Goal: Transaction & Acquisition: Purchase product/service

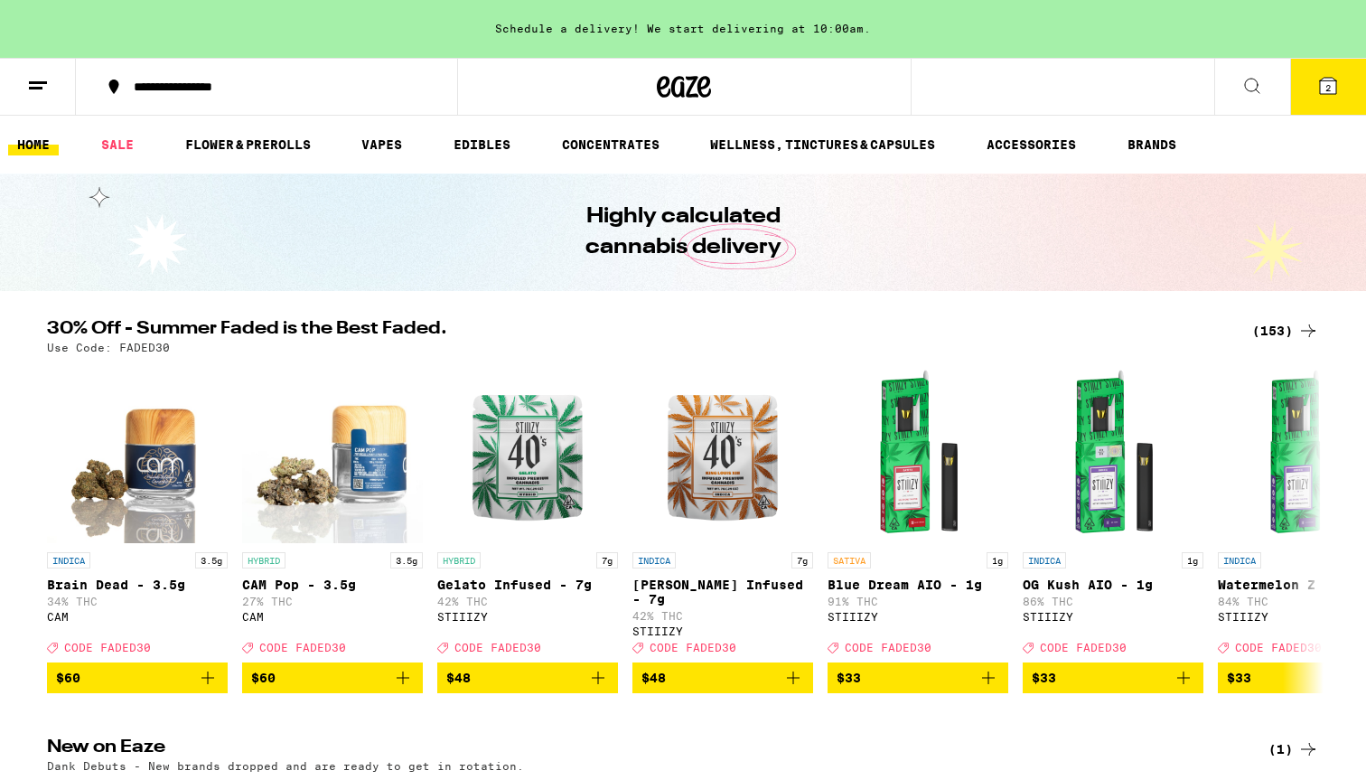
click at [1237, 79] on button at bounding box center [1252, 87] width 76 height 57
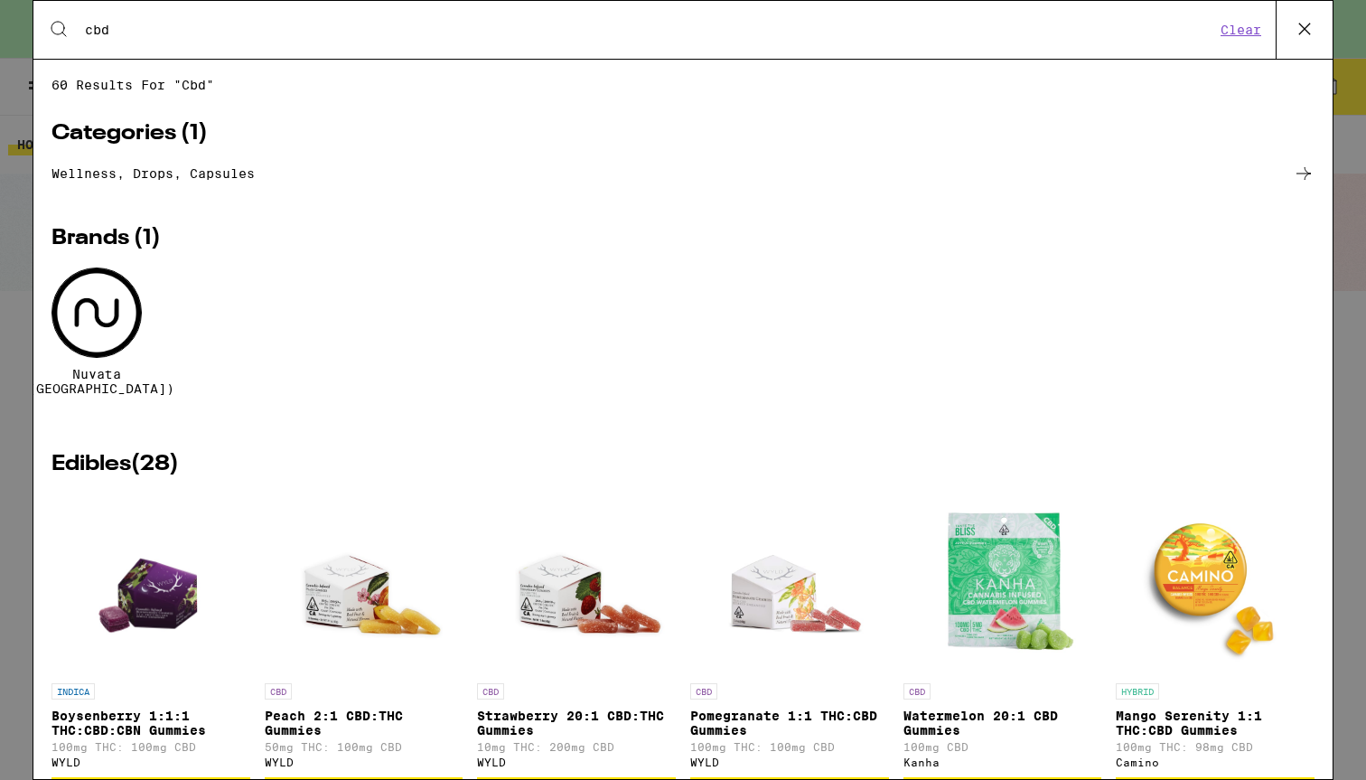
type input "cbd"
click at [107, 330] on div at bounding box center [96, 312] width 90 height 90
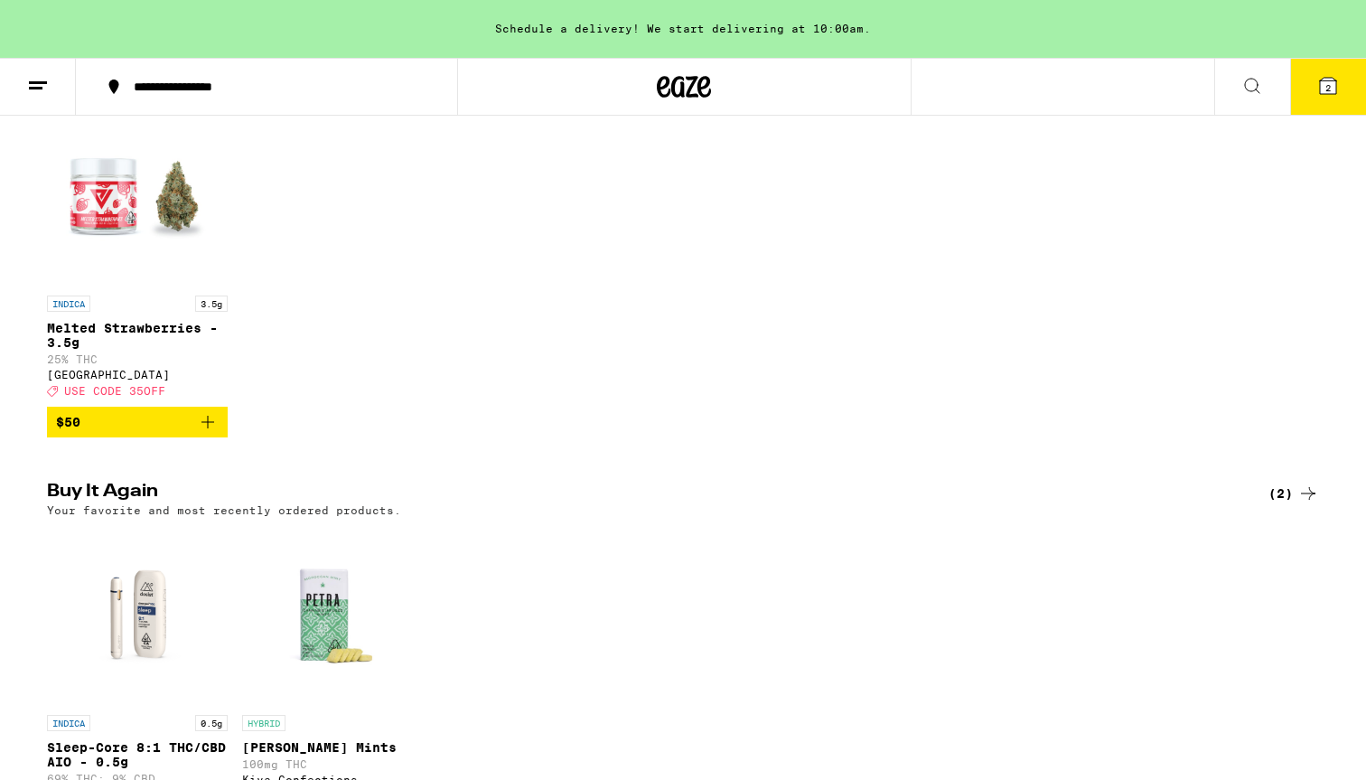
scroll to position [697, 0]
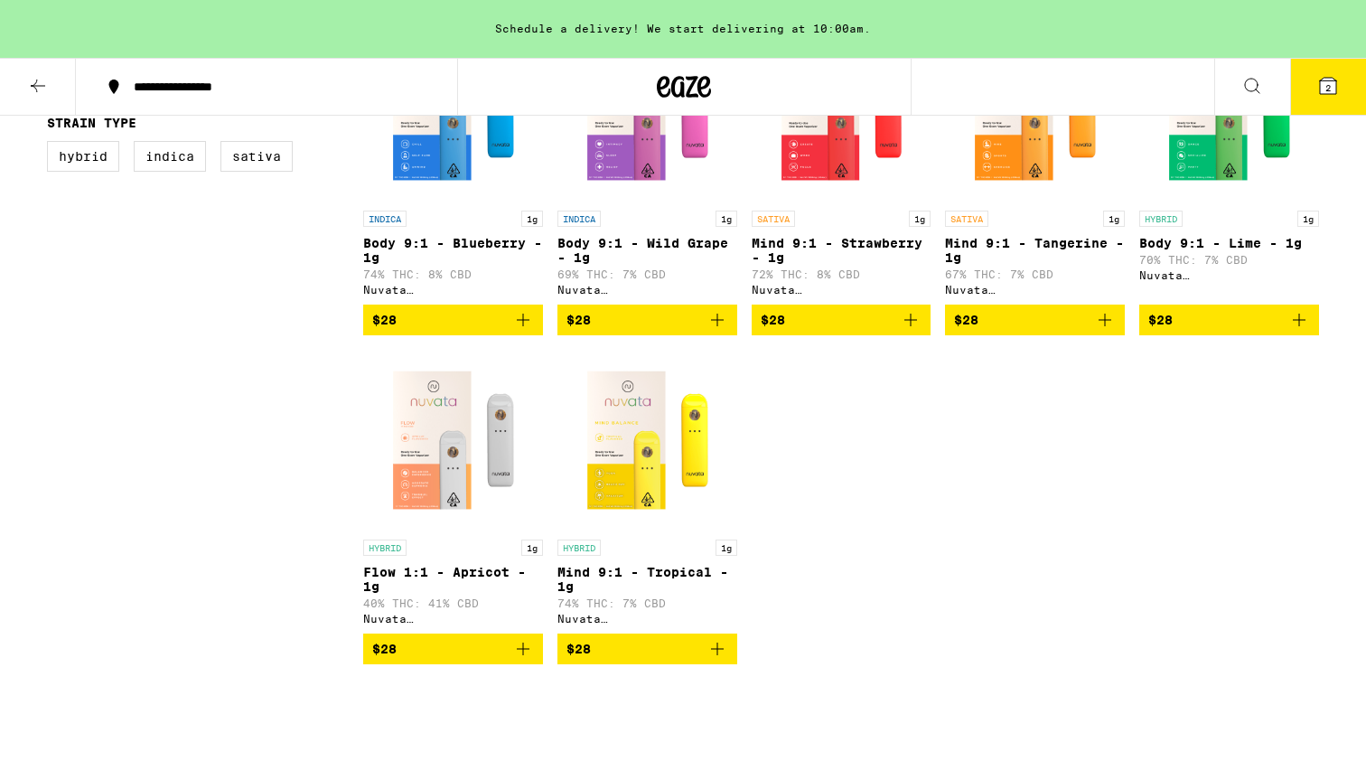
scroll to position [622, 0]
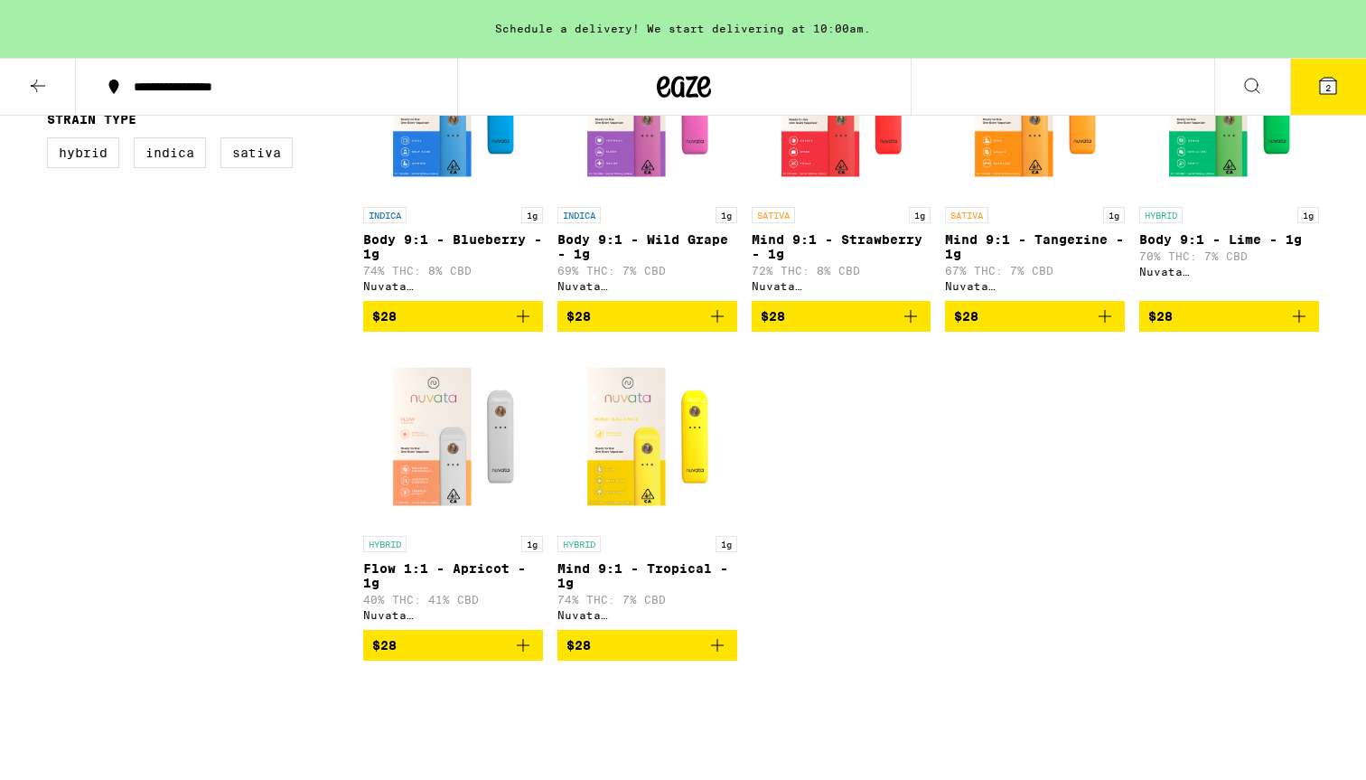
click at [459, 409] on img "Open page for Flow 1:1 - Apricot - 1g from Nuvata (CA)" at bounding box center [453, 436] width 180 height 181
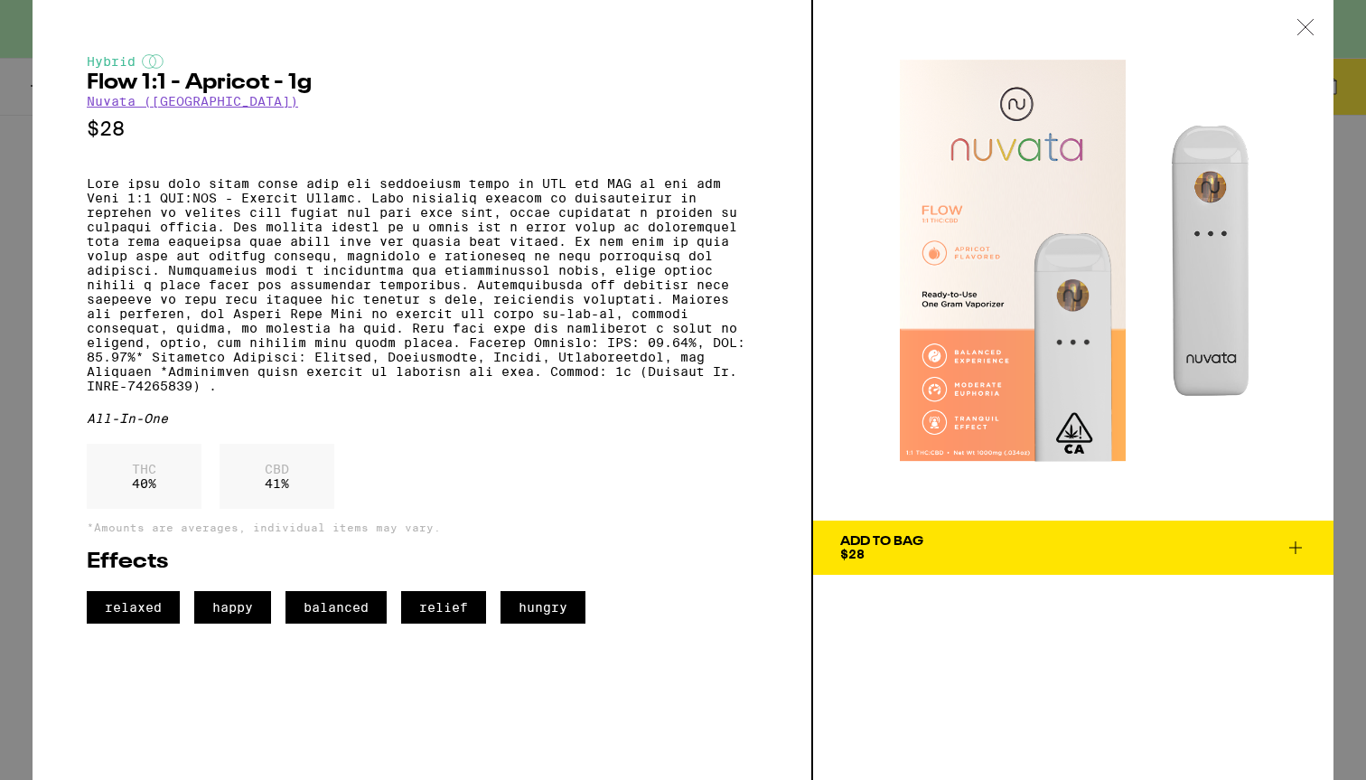
click at [34, 160] on div "Hybrid Flow 1:1 - Apricot - 1g Nuvata ([GEOGRAPHIC_DATA]) $28 All-In-One THC 40…" at bounding box center [423, 390] width 780 height 780
click at [17, 164] on div "Hybrid Flow 1:1 - Apricot - 1g Nuvata ([GEOGRAPHIC_DATA]) $28 All-In-One THC 40…" at bounding box center [683, 390] width 1366 height 780
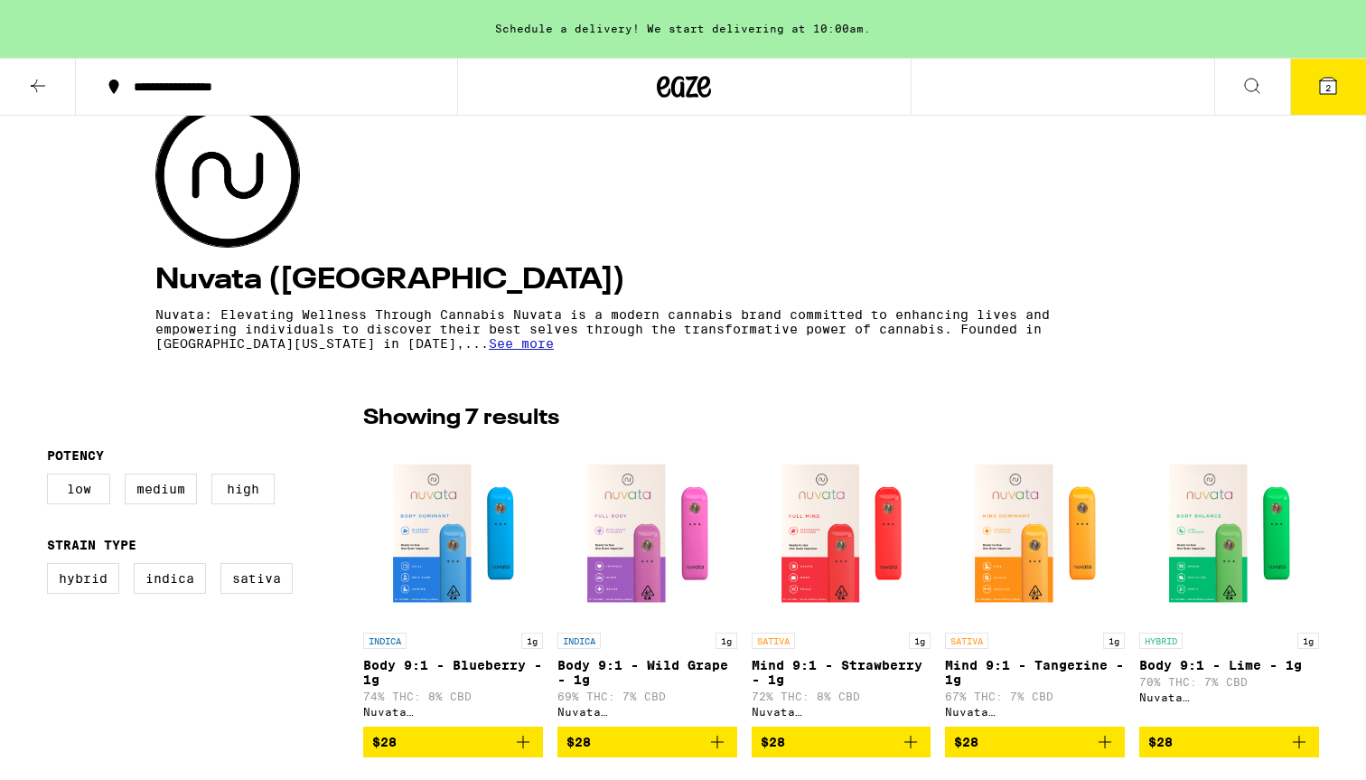
scroll to position [182, 0]
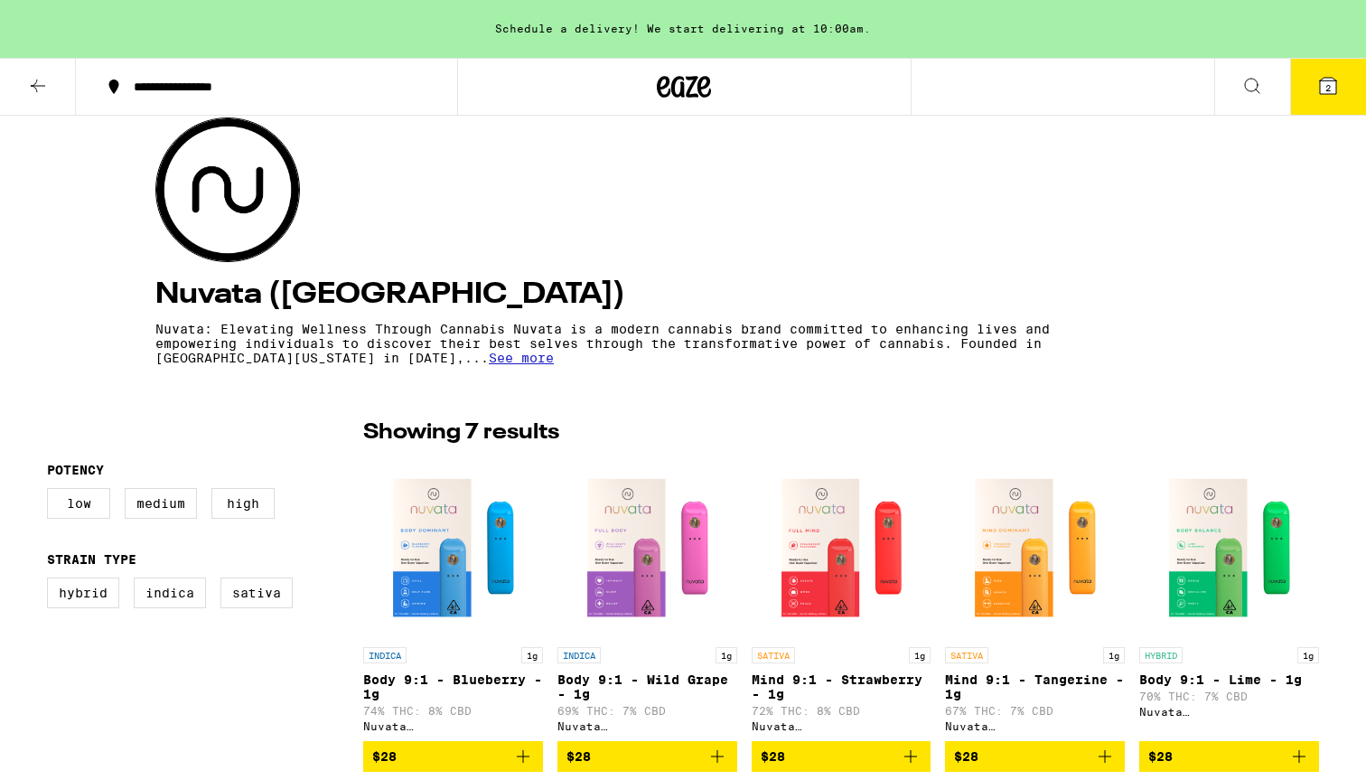
scroll to position [622, 0]
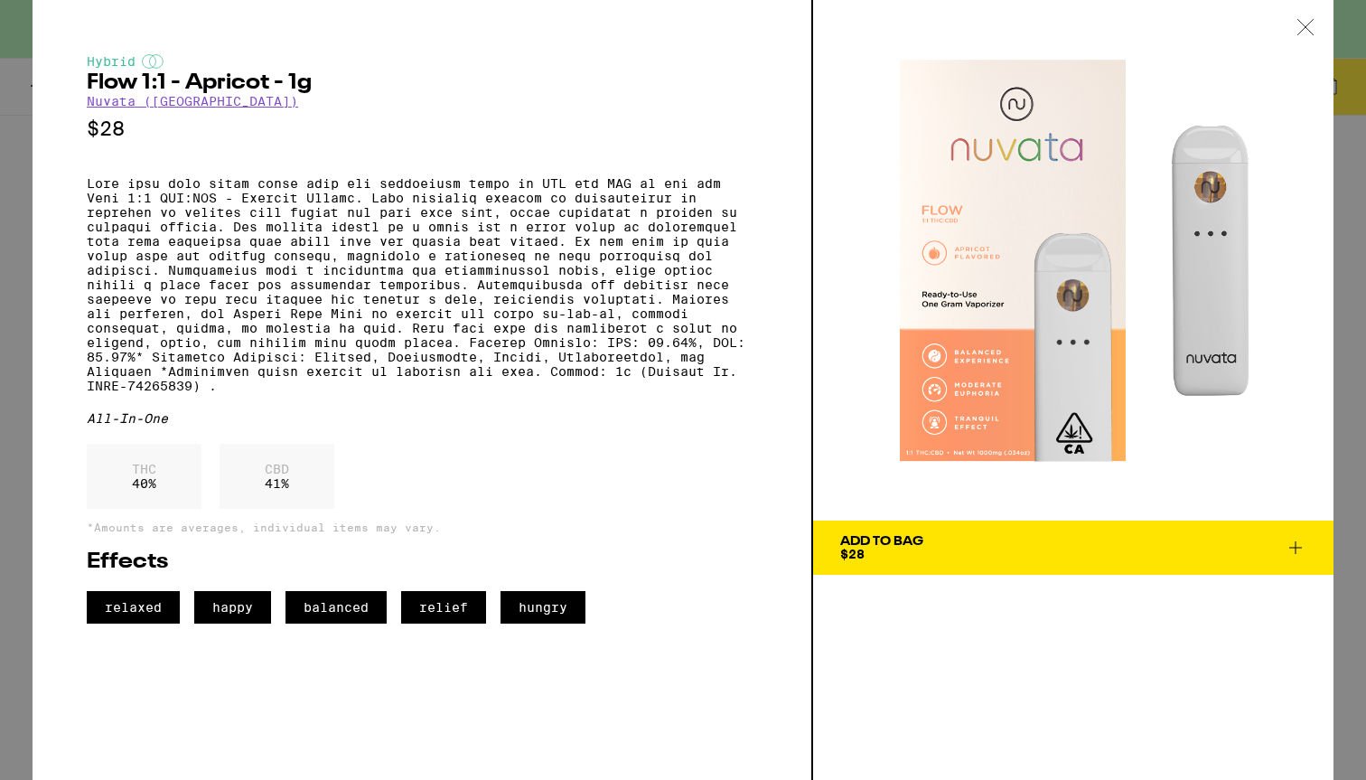
scroll to position [733, 0]
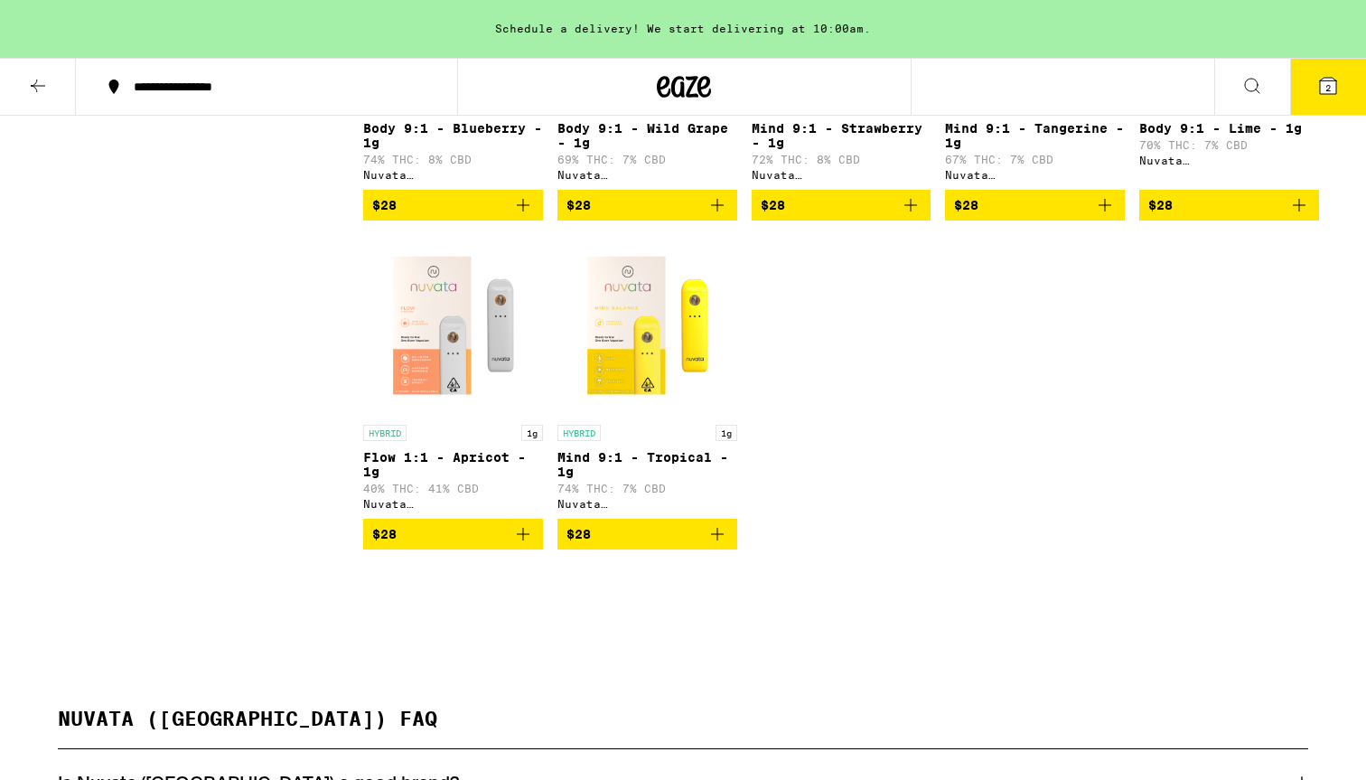
click at [1263, 98] on button at bounding box center [1252, 87] width 76 height 57
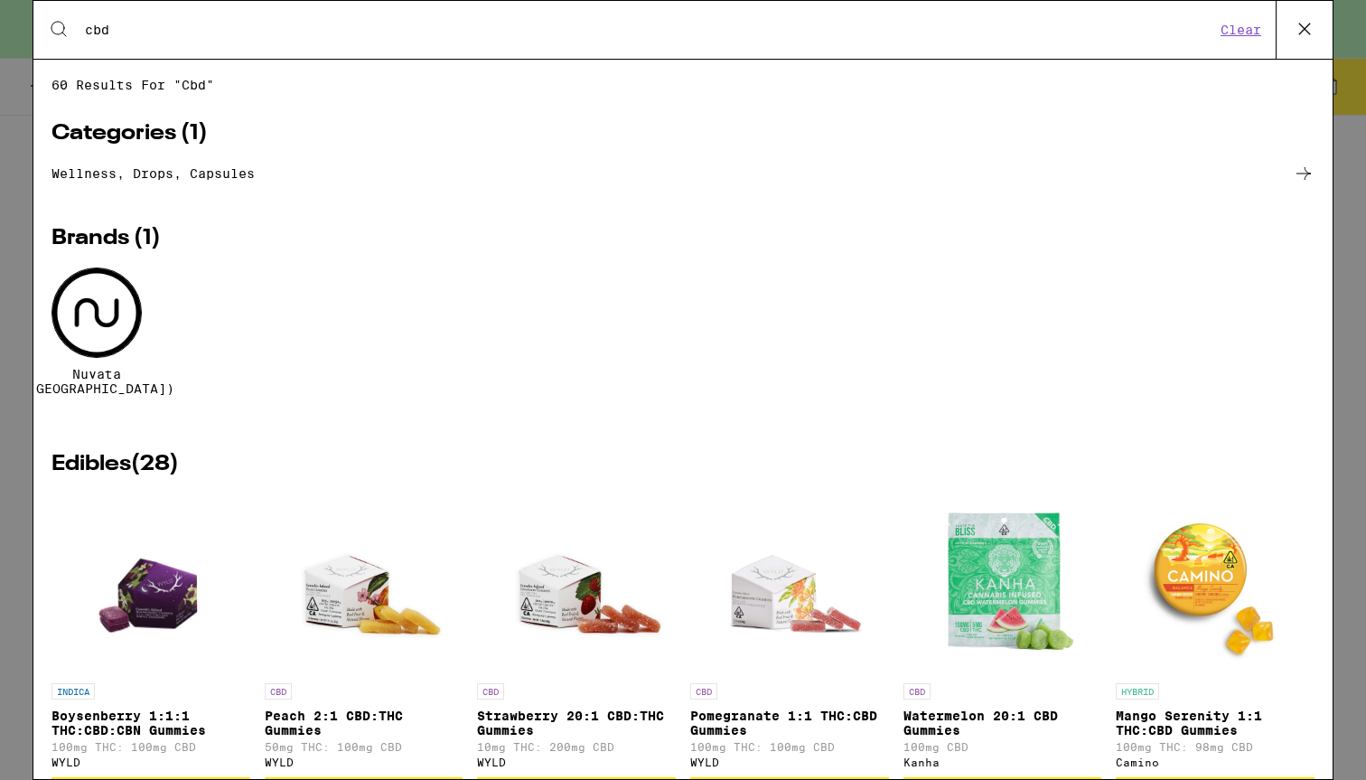
type input "cbd"
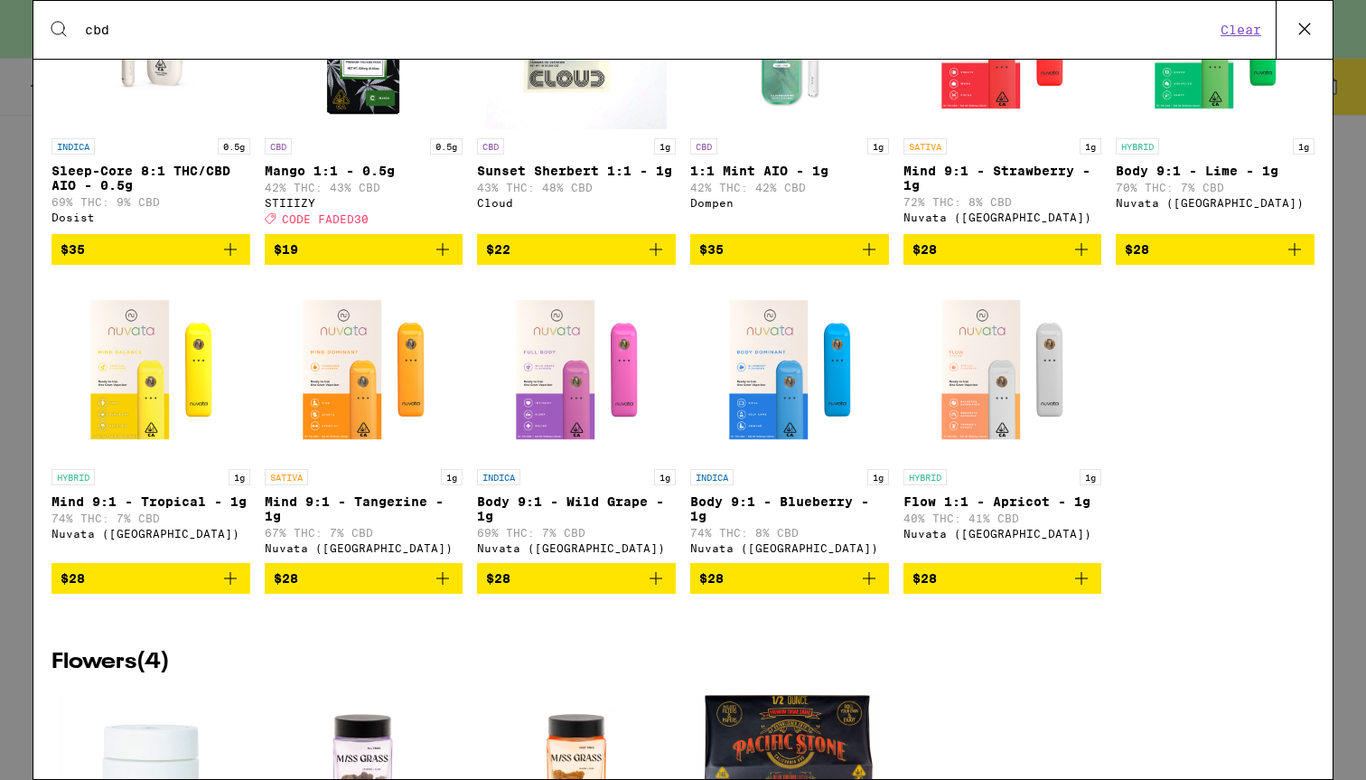
scroll to position [2142, 0]
